Goal: Task Accomplishment & Management: Manage account settings

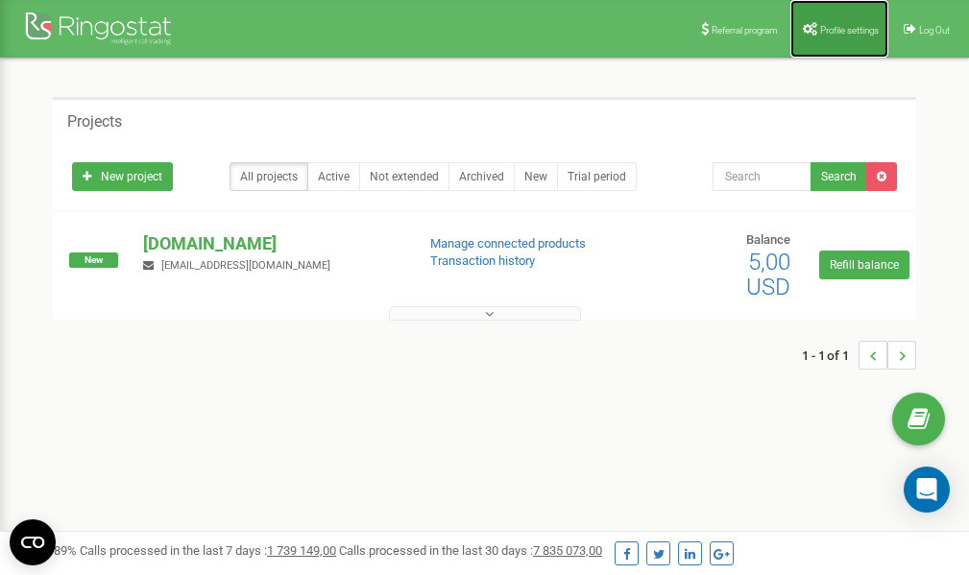
click at [832, 21] on link "Profile settings" at bounding box center [839, 29] width 98 height 58
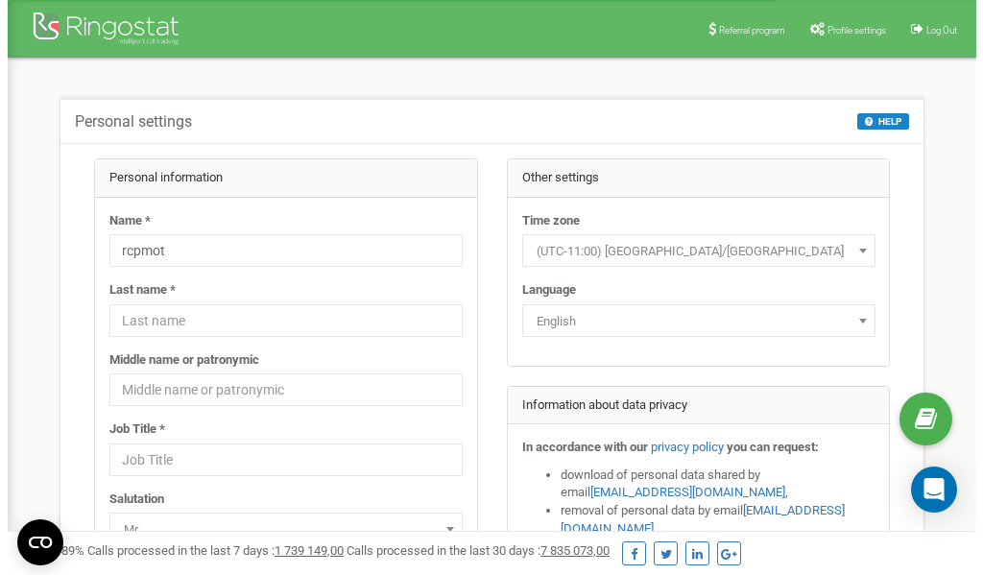
scroll to position [96, 0]
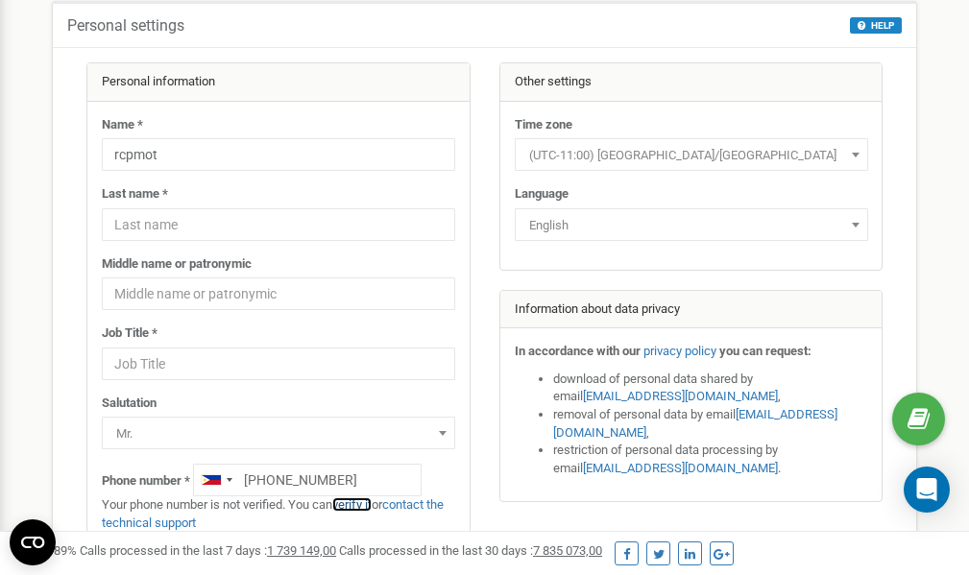
click at [358, 505] on link "verify it" at bounding box center [351, 504] width 39 height 14
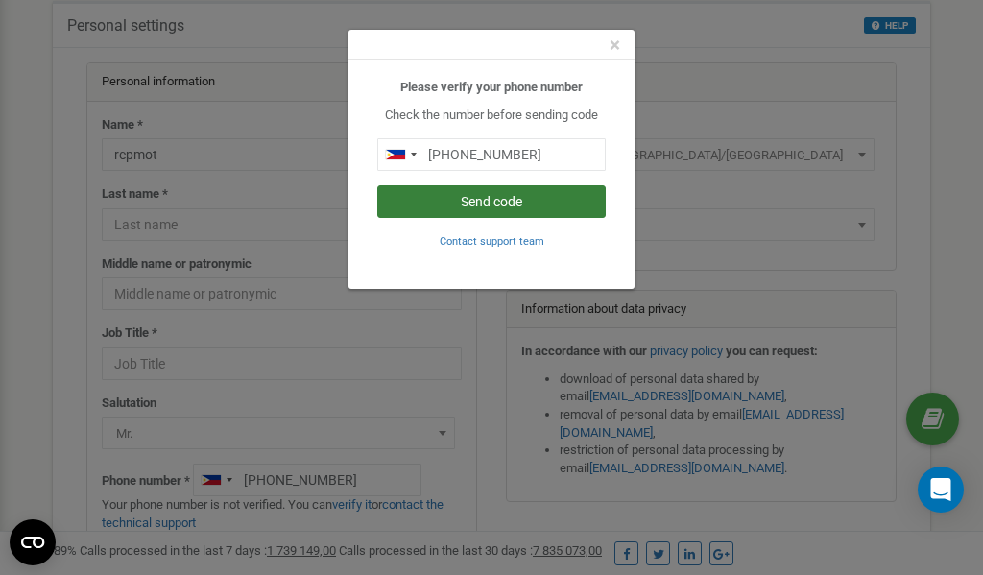
click at [530, 201] on button "Send code" at bounding box center [491, 201] width 228 height 33
